Goal: Transaction & Acquisition: Purchase product/service

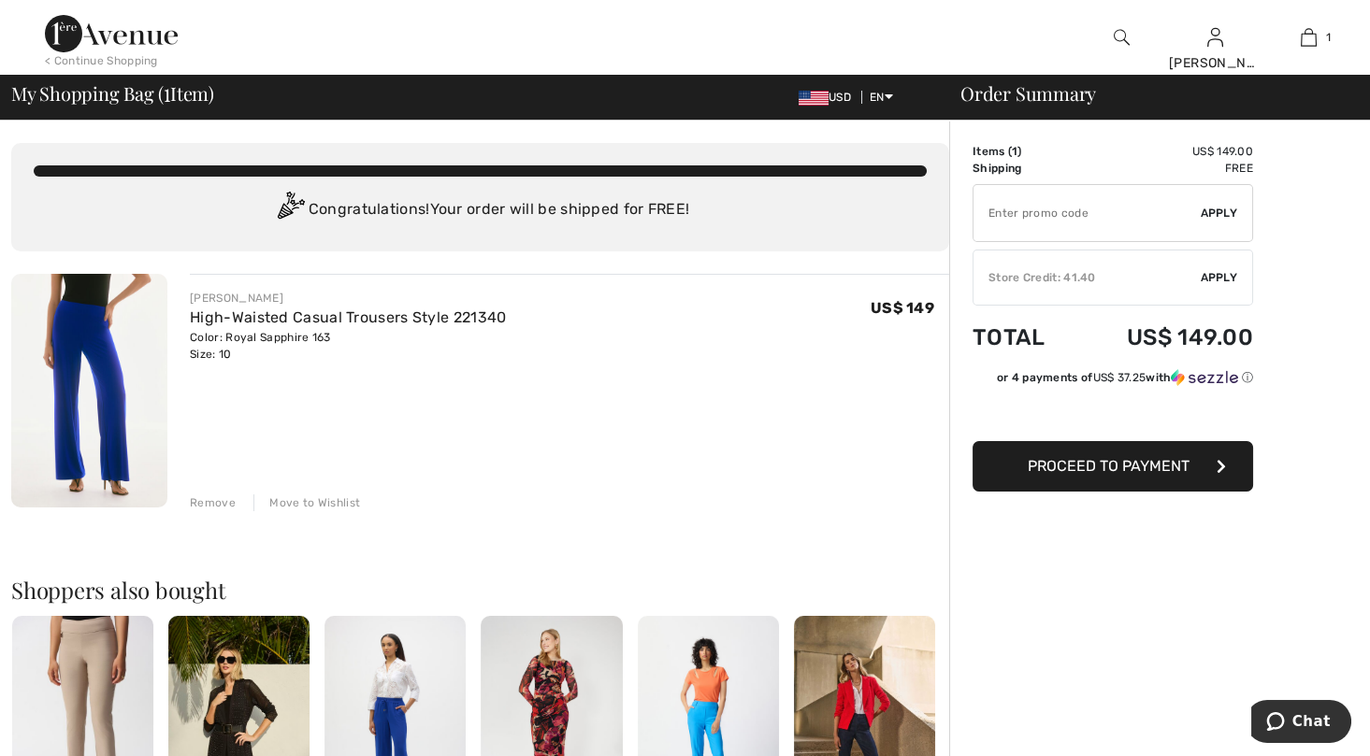
click at [1102, 465] on span "Proceed to Payment" at bounding box center [1109, 466] width 162 height 18
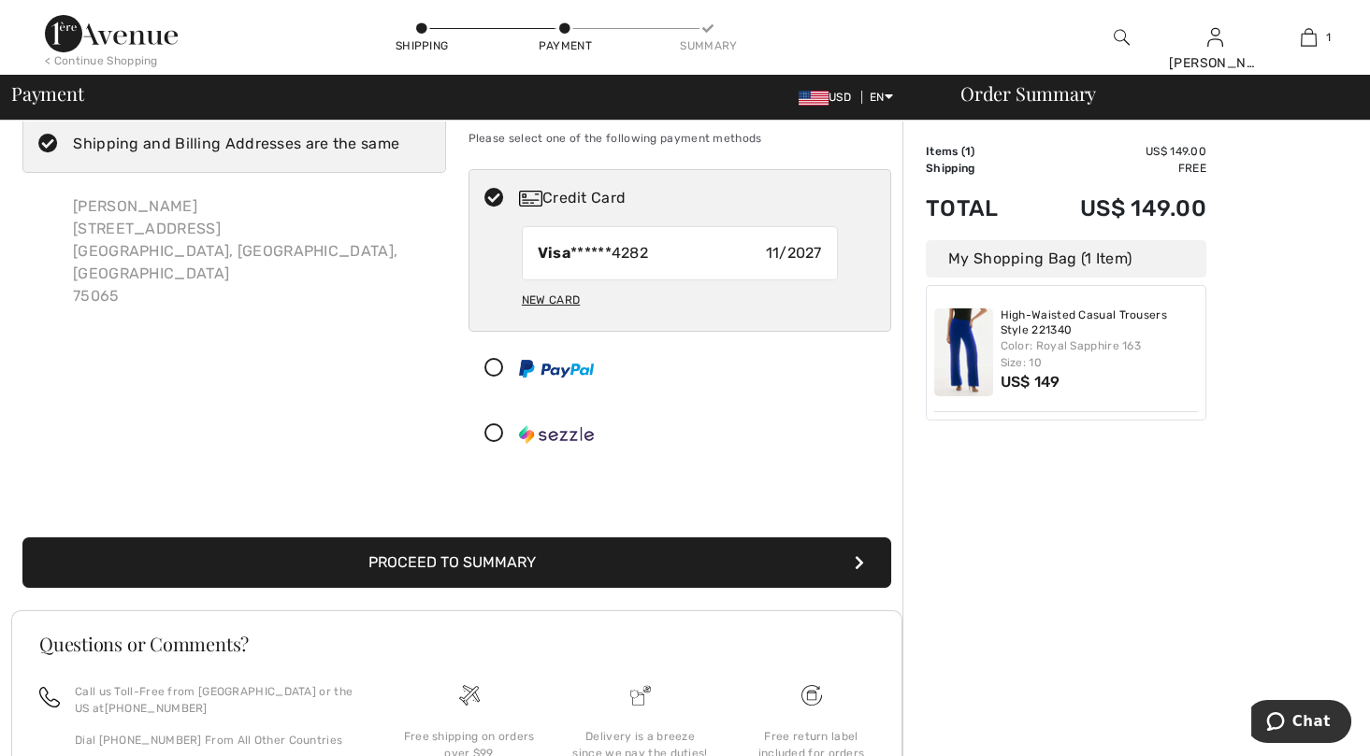
scroll to position [93, 0]
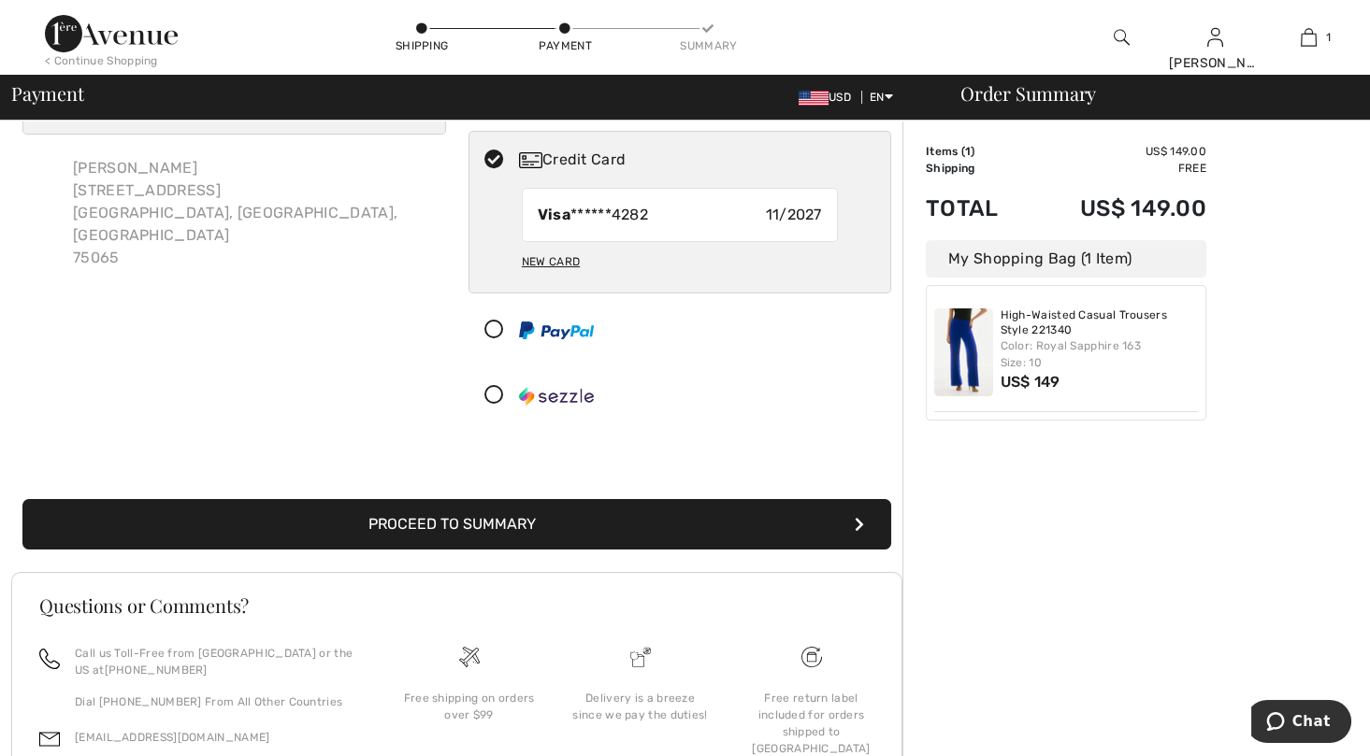
click at [496, 324] on icon at bounding box center [494, 331] width 50 height 20
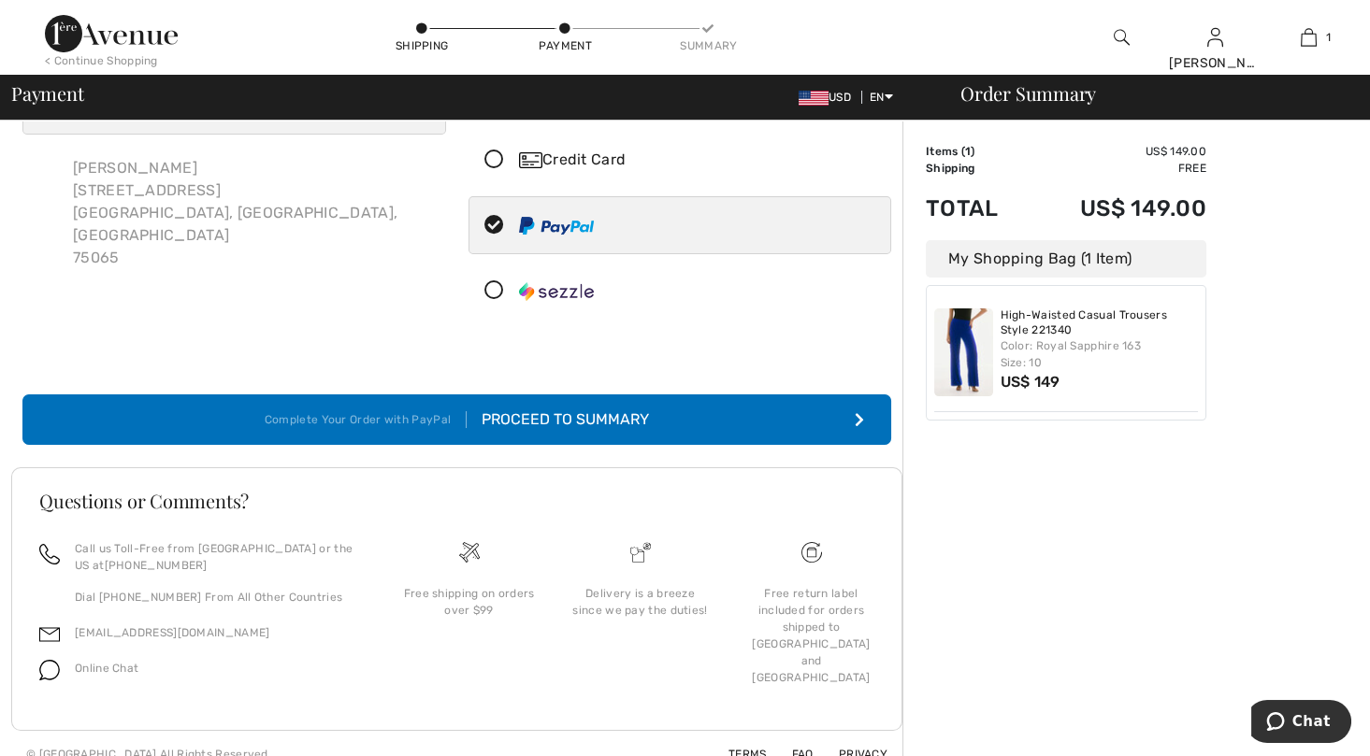
click at [513, 412] on div "Proceed to Summary" at bounding box center [558, 420] width 182 height 22
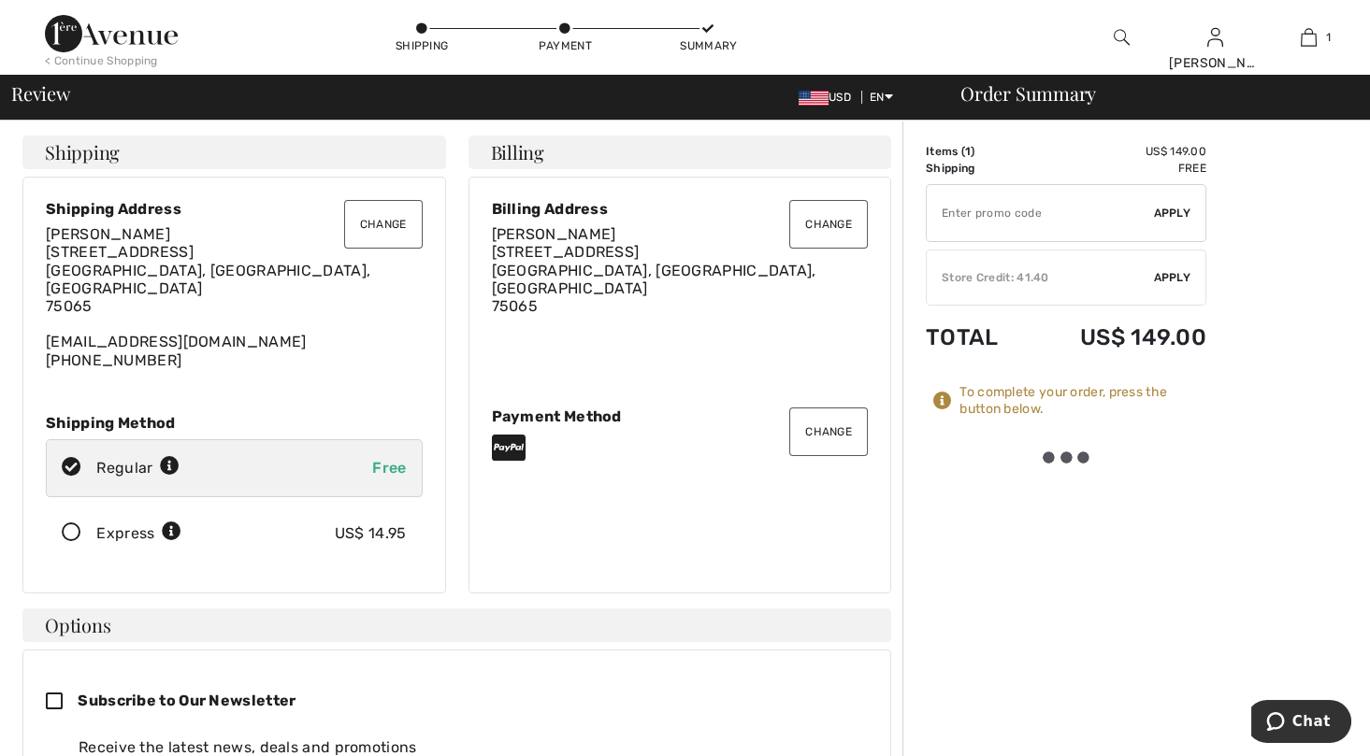
click at [852, 565] on div "Change Billing Address Lois Evans 1180 Sycamore Bend Rd Hickory Creek, TX, US 7…" at bounding box center [680, 385] width 424 height 417
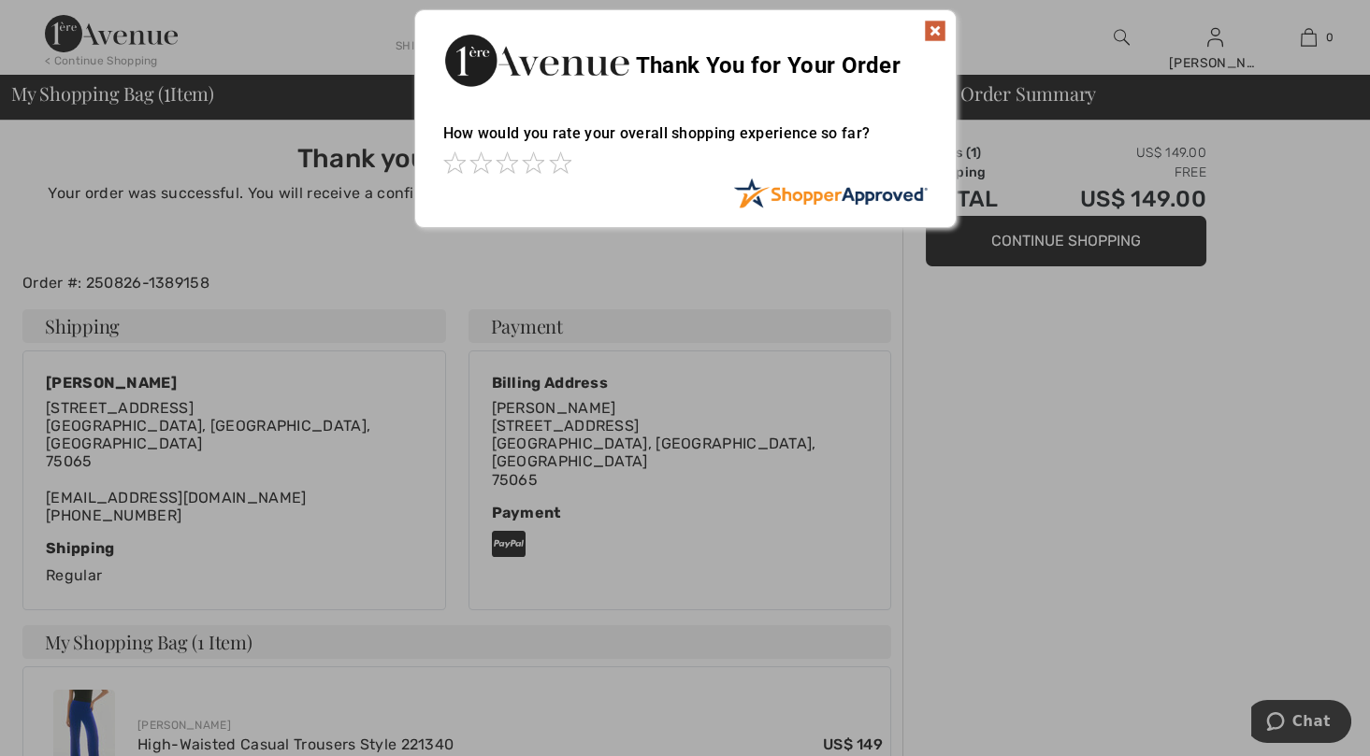
click at [929, 20] on img at bounding box center [935, 31] width 22 height 22
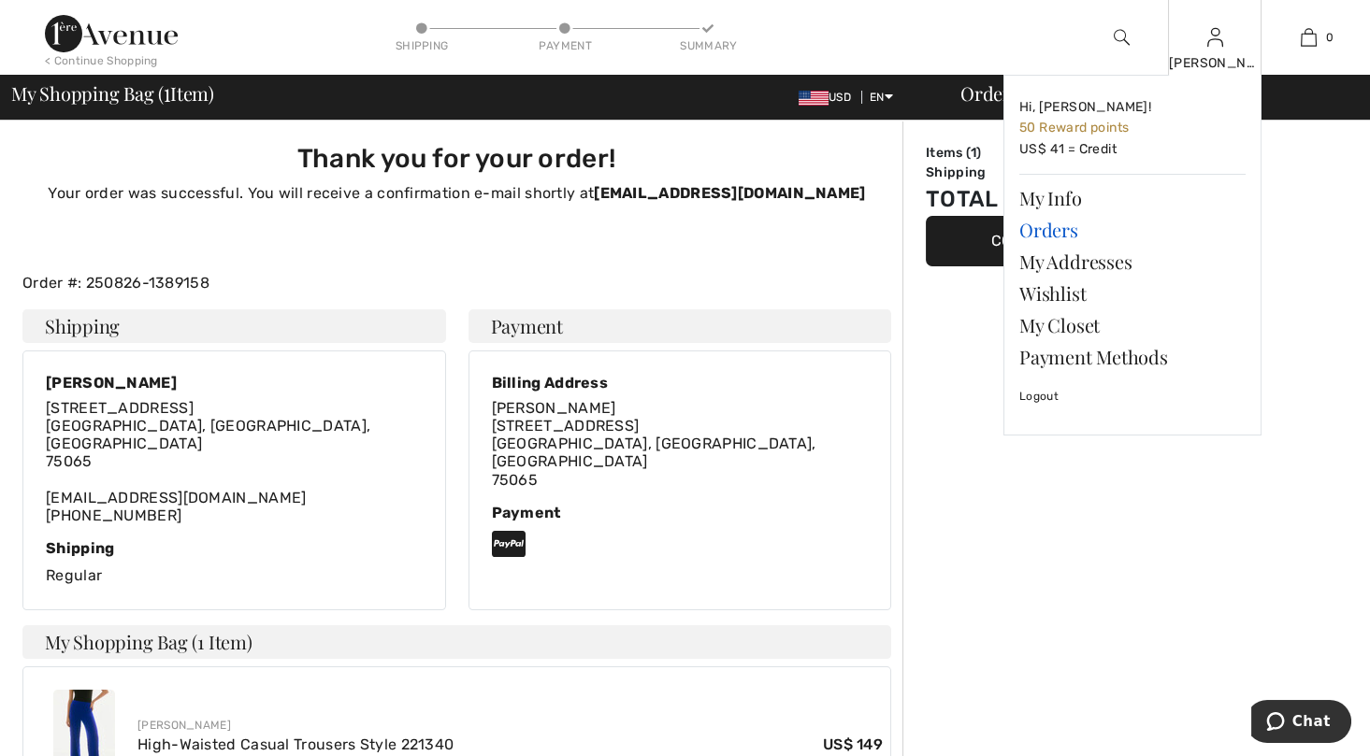
click at [1023, 225] on link "Orders" at bounding box center [1132, 230] width 226 height 32
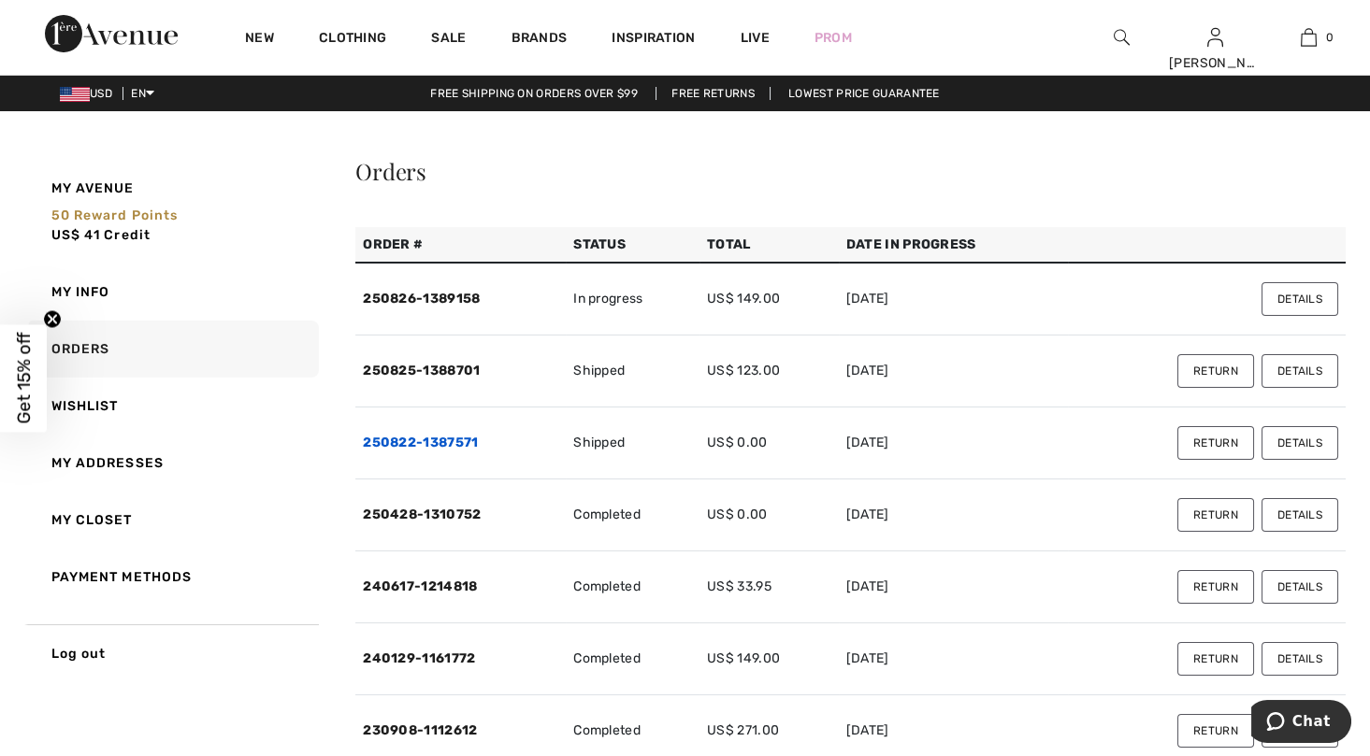
click at [442, 440] on link "250822-1387571" at bounding box center [420, 443] width 115 height 16
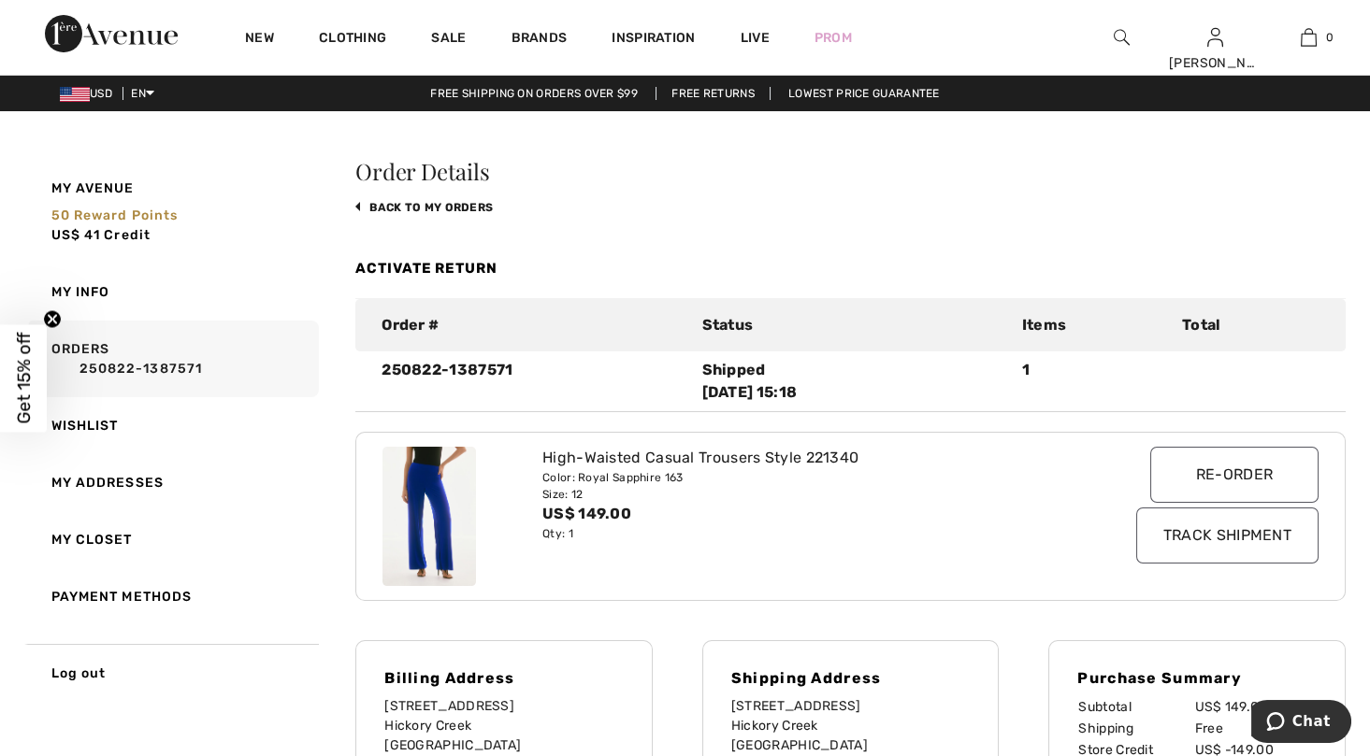
click at [429, 503] on img at bounding box center [428, 517] width 93 height 140
click at [439, 266] on link "Activate Return" at bounding box center [426, 268] width 142 height 17
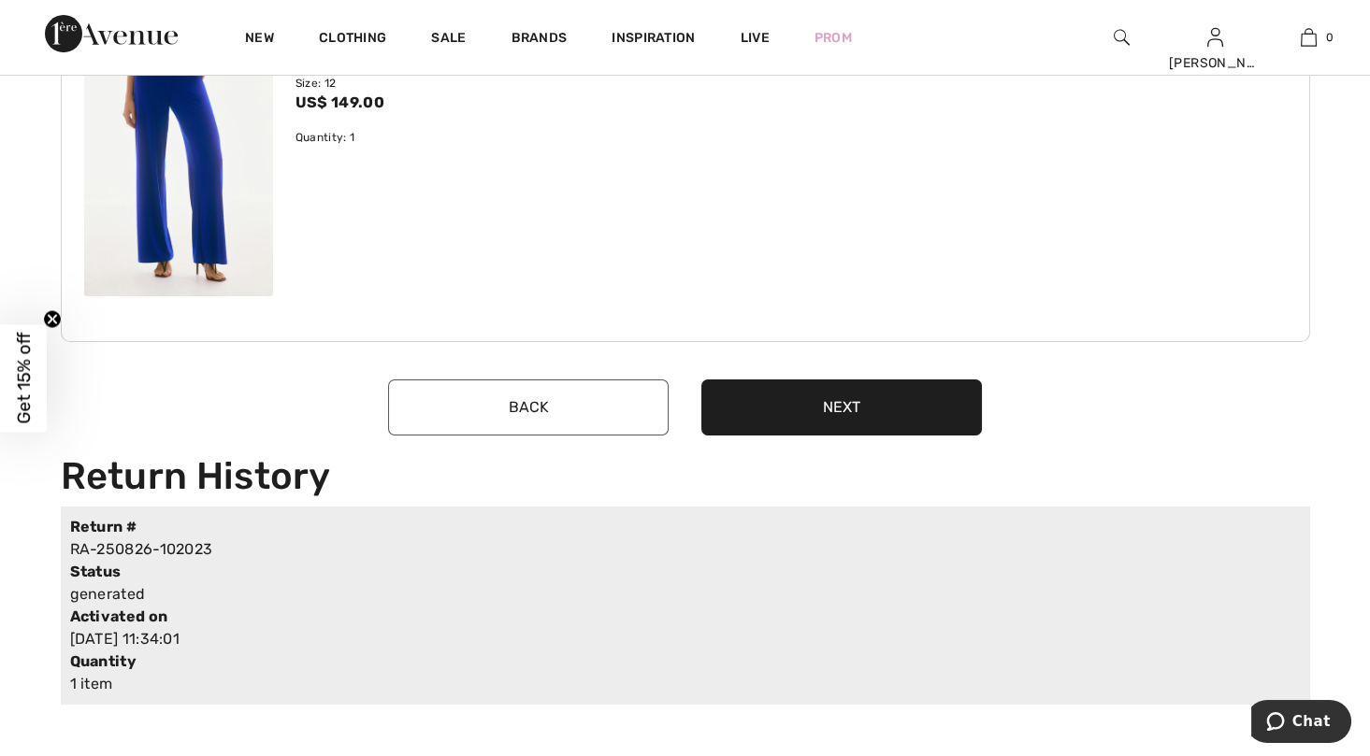
scroll to position [280, 0]
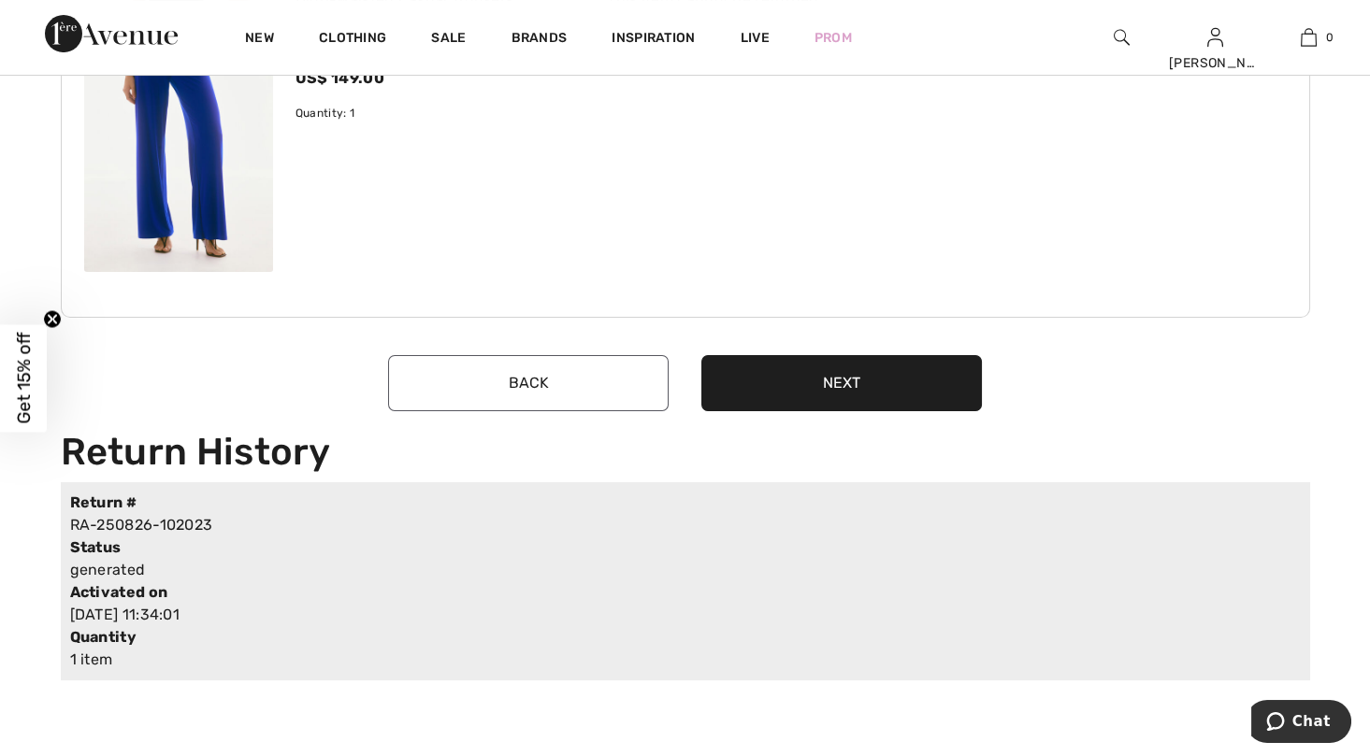
click at [839, 383] on button "Next" at bounding box center [841, 383] width 280 height 56
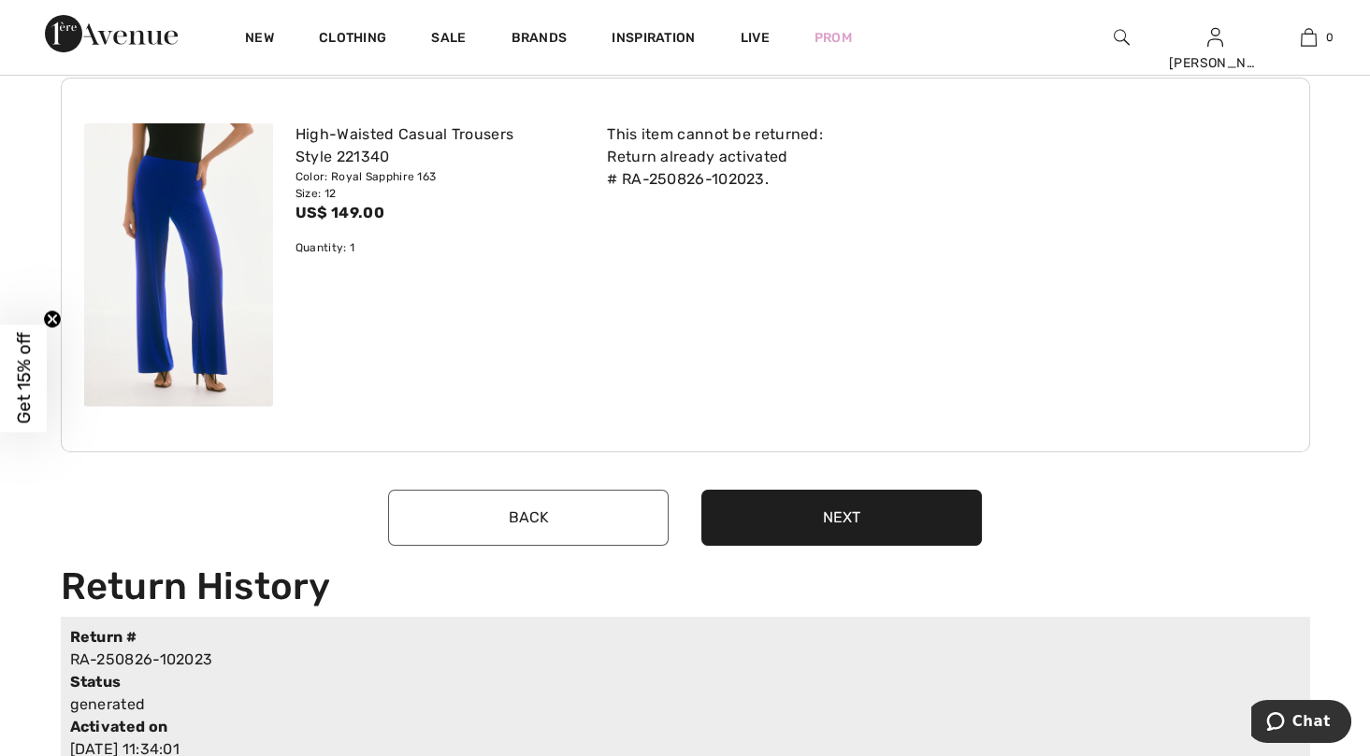
scroll to position [0, 0]
